Goal: Task Accomplishment & Management: Manage account settings

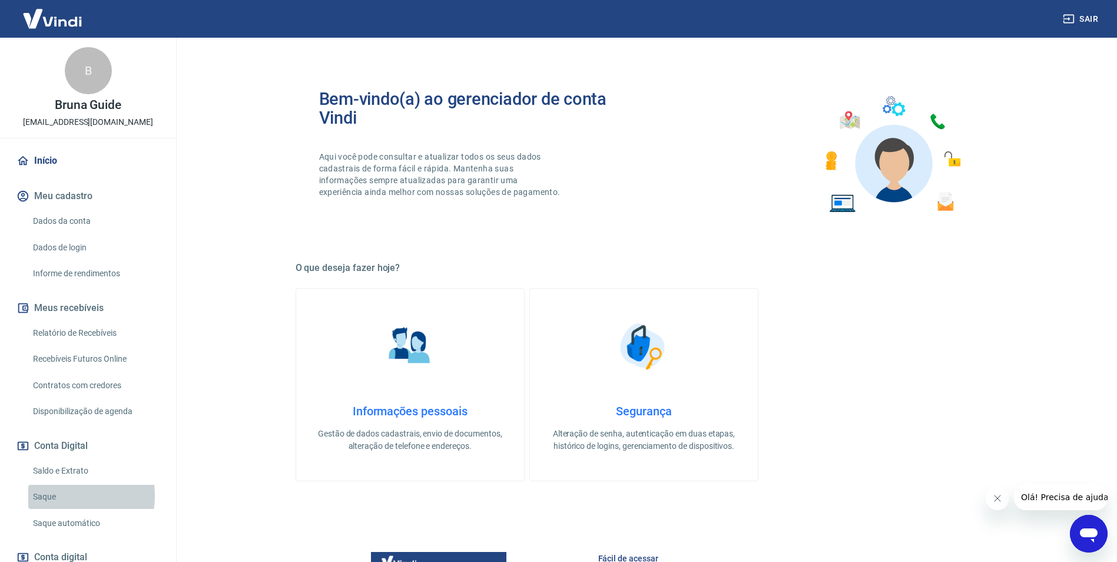
click at [54, 494] on link "Saque" at bounding box center [95, 496] width 134 height 24
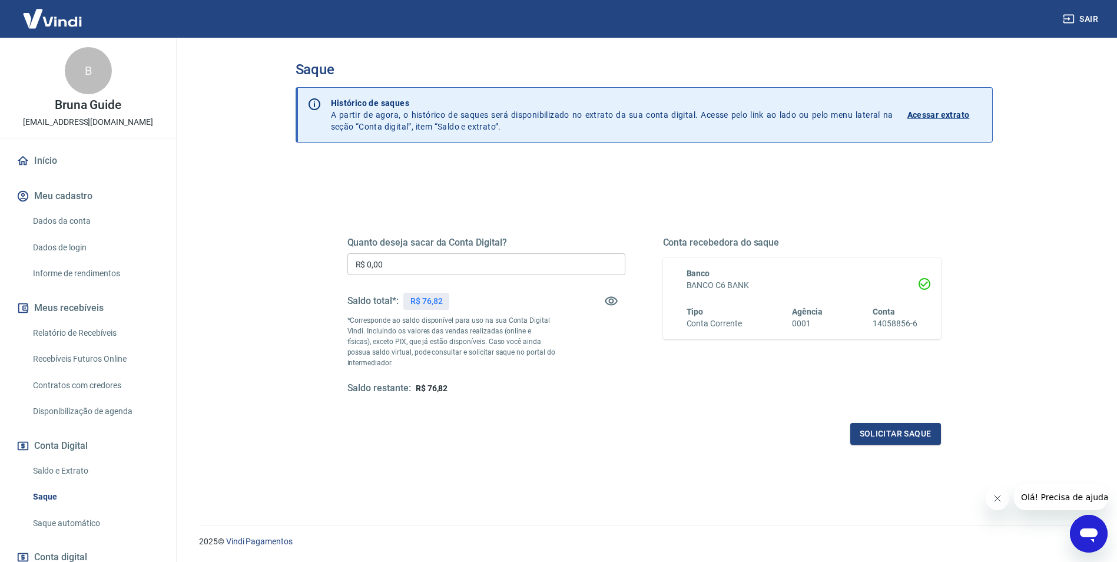
click at [50, 152] on link "Início" at bounding box center [88, 161] width 148 height 26
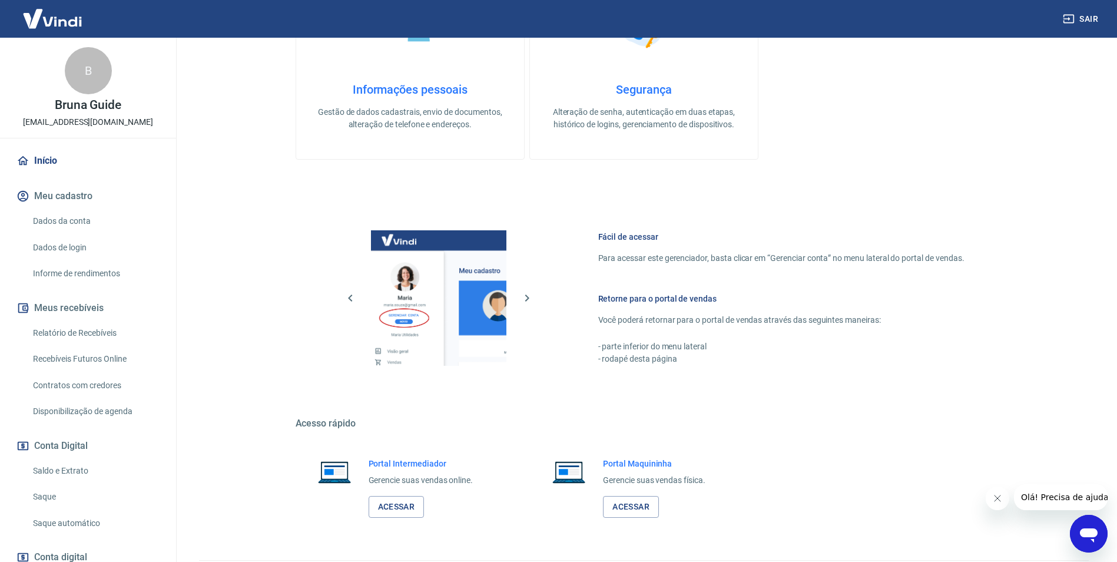
scroll to position [356, 0]
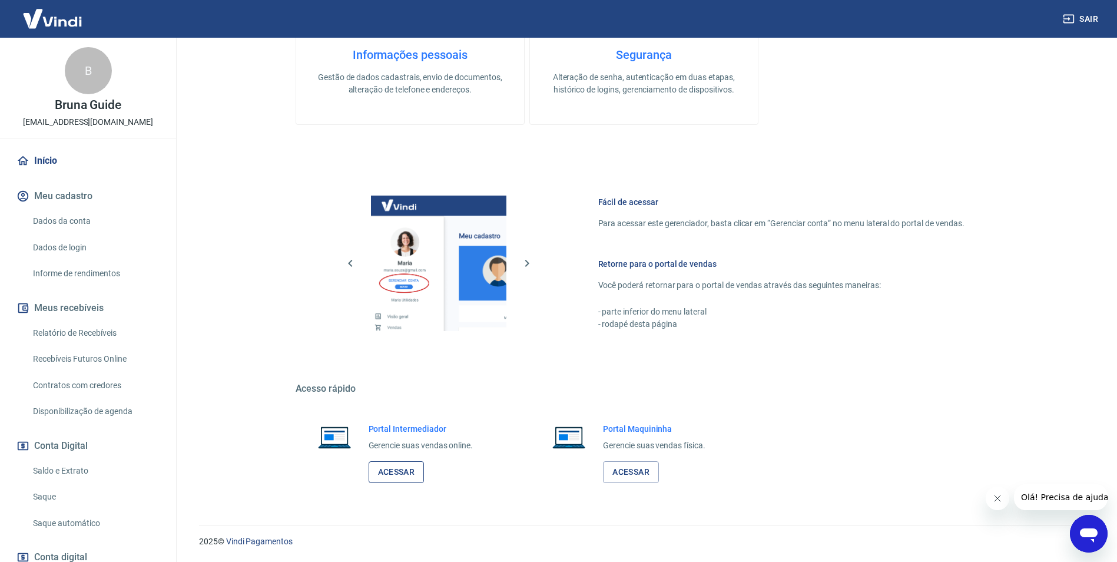
click at [401, 472] on link "Acessar" at bounding box center [396, 472] width 56 height 22
